Goal: Information Seeking & Learning: Check status

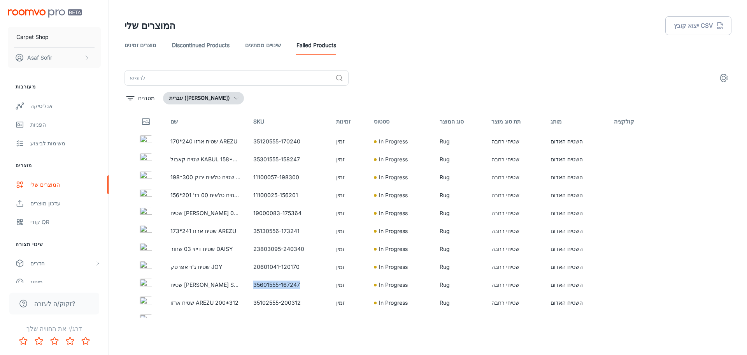
scroll to position [122, 0]
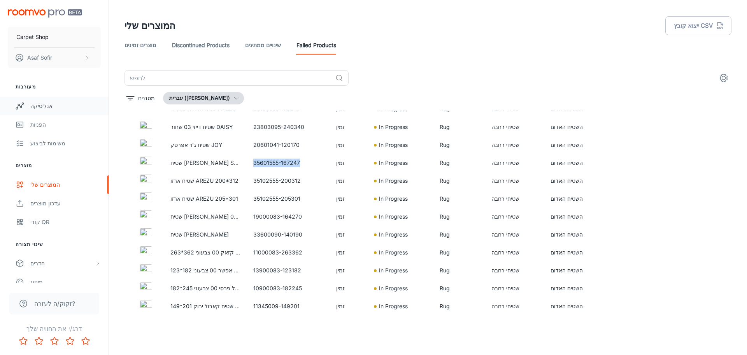
click at [40, 106] on div "אנליטיקה" at bounding box center [65, 106] width 70 height 9
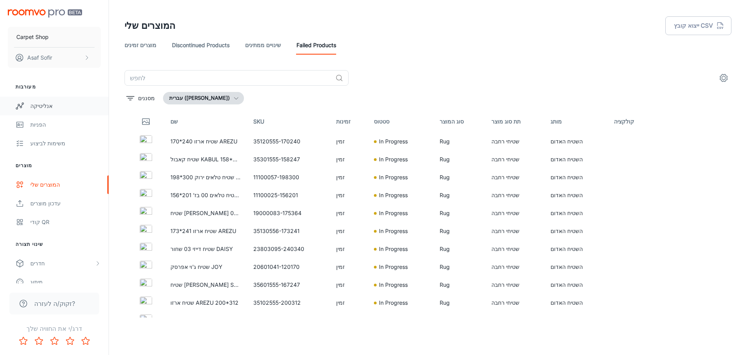
click at [43, 106] on div "אנליטיקה" at bounding box center [65, 106] width 70 height 9
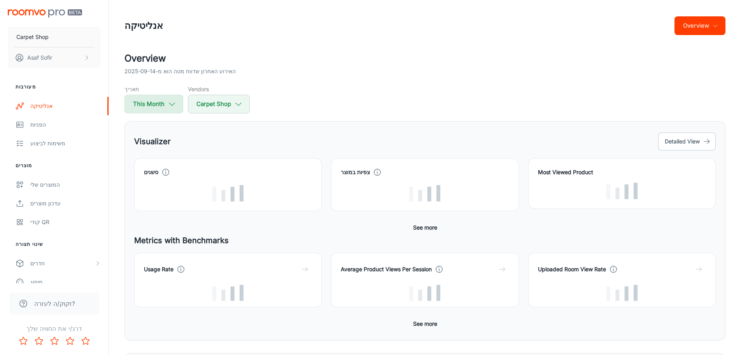
click at [161, 91] on h5 "תאריך" at bounding box center [154, 89] width 59 height 8
select select "8"
select select "2025"
select select "8"
select select "2025"
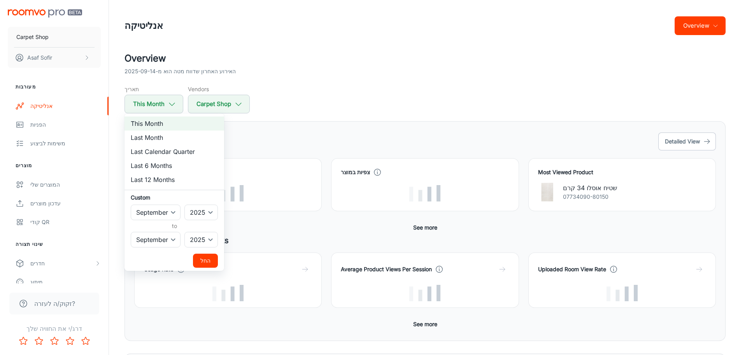
click at [157, 109] on div at bounding box center [373, 177] width 747 height 355
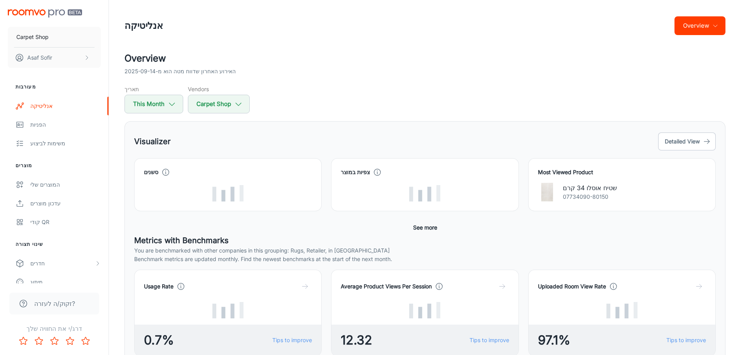
click at [157, 109] on button "This Month" at bounding box center [154, 104] width 59 height 19
select select "8"
select select "2025"
select select "8"
select select "2025"
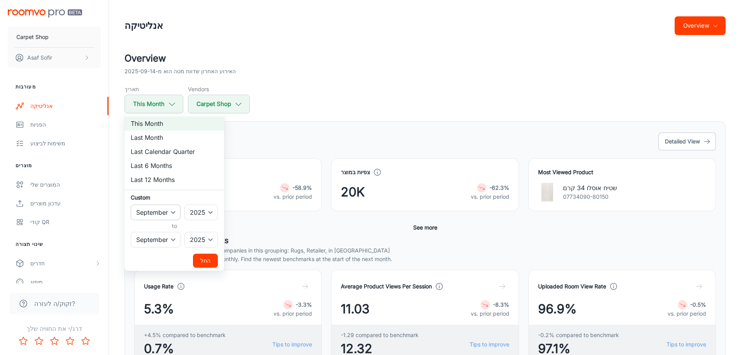
click at [176, 214] on select "January February March April May June July August September October November De…" at bounding box center [156, 212] width 50 height 16
select select "6"
click at [131, 204] on select "January February March April May June July August September October November De…" at bounding box center [156, 212] width 50 height 16
click at [167, 242] on select "January February March April May June July August September October November De…" at bounding box center [156, 240] width 50 height 16
select select "6"
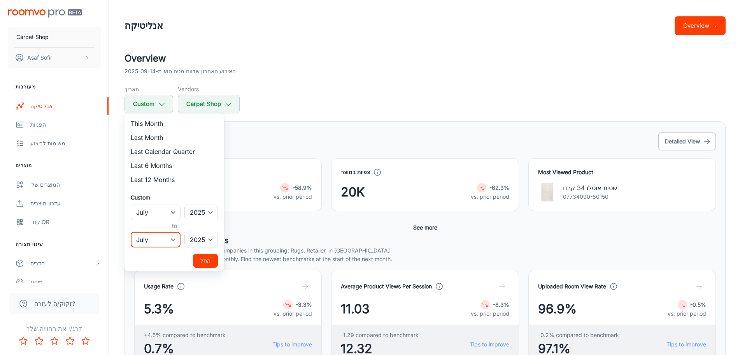
click at [131, 232] on select "January February March April May June July August September October November De…" at bounding box center [156, 240] width 50 height 16
click at [206, 256] on button "החל" at bounding box center [205, 260] width 25 height 14
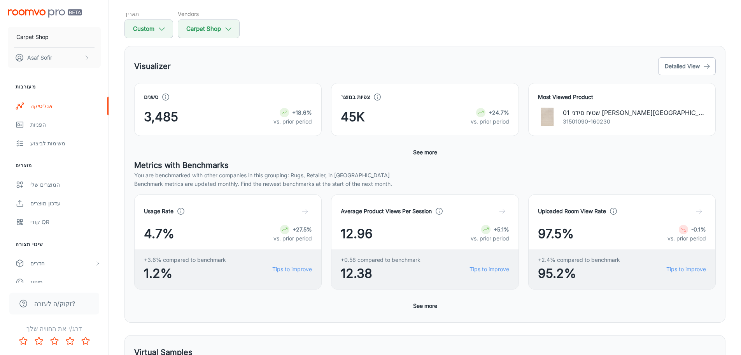
scroll to position [77, 0]
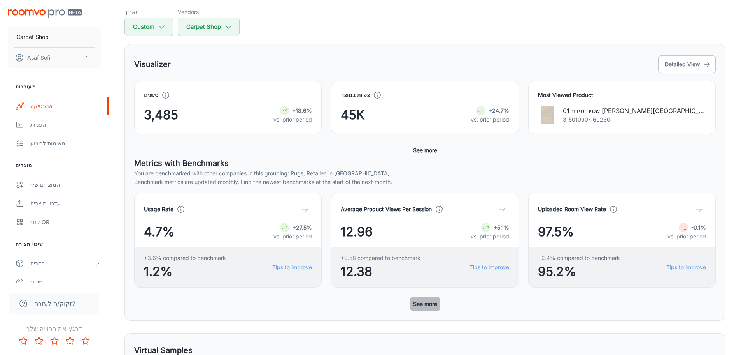
click at [421, 299] on button "See more" at bounding box center [425, 304] width 30 height 14
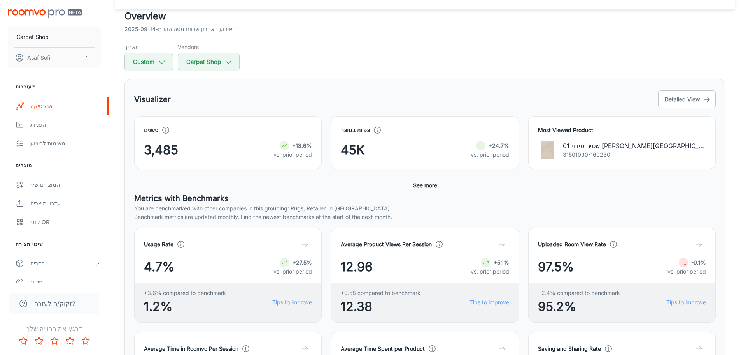
scroll to position [42, 0]
click at [682, 93] on button "Detailed View" at bounding box center [687, 100] width 58 height 18
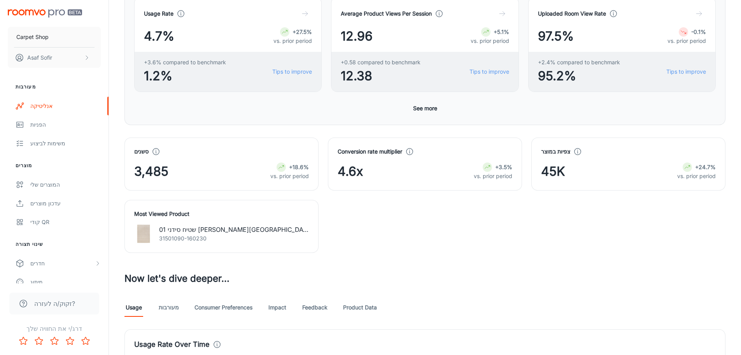
scroll to position [178, 0]
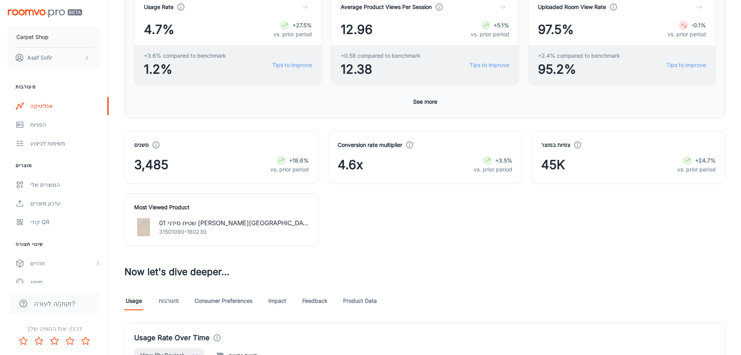
click at [352, 166] on span "4.6x" at bounding box center [350, 164] width 25 height 19
copy div "4.6x"
